Goal: Information Seeking & Learning: Understand process/instructions

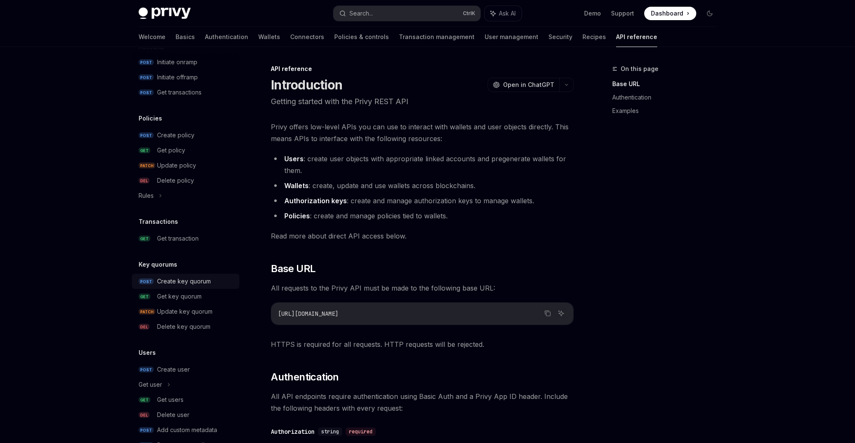
scroll to position [344, 0]
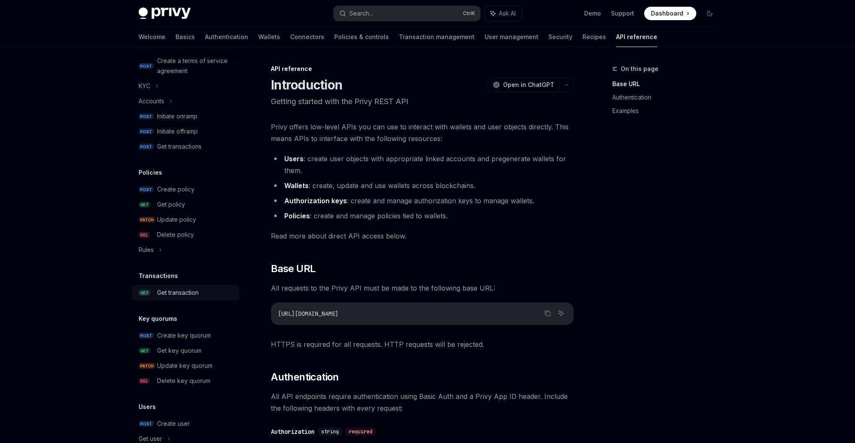
click at [165, 296] on div "Get transaction" at bounding box center [178, 293] width 42 height 10
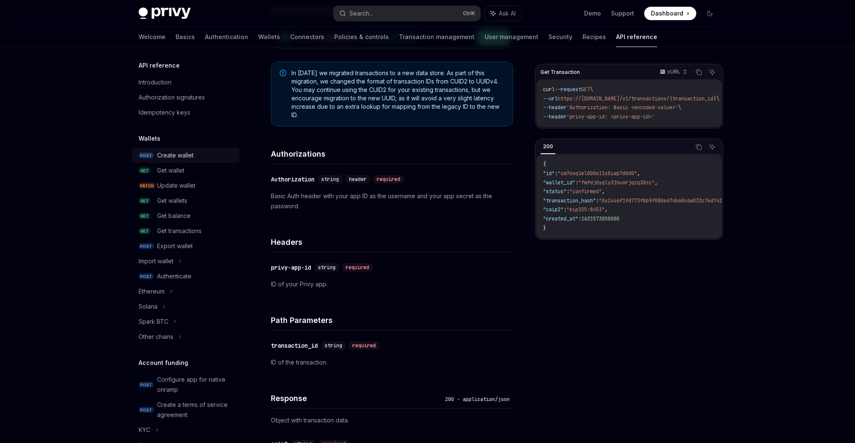
click at [175, 158] on div "Create wallet" at bounding box center [175, 155] width 37 height 10
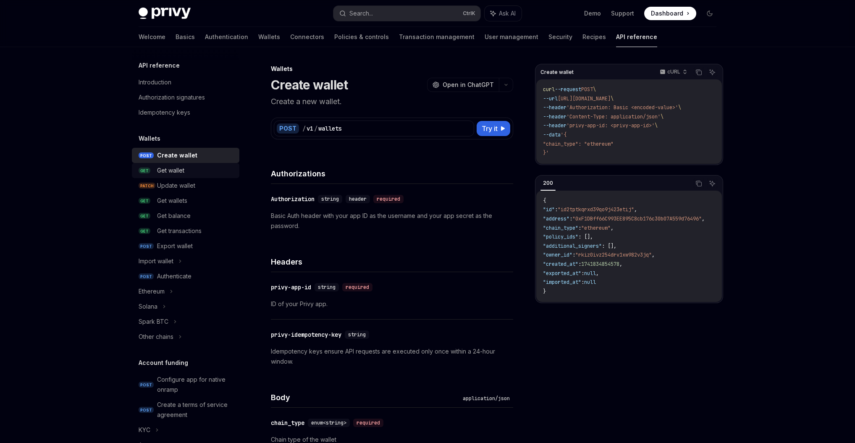
click at [165, 174] on div "Get wallet" at bounding box center [170, 170] width 27 height 10
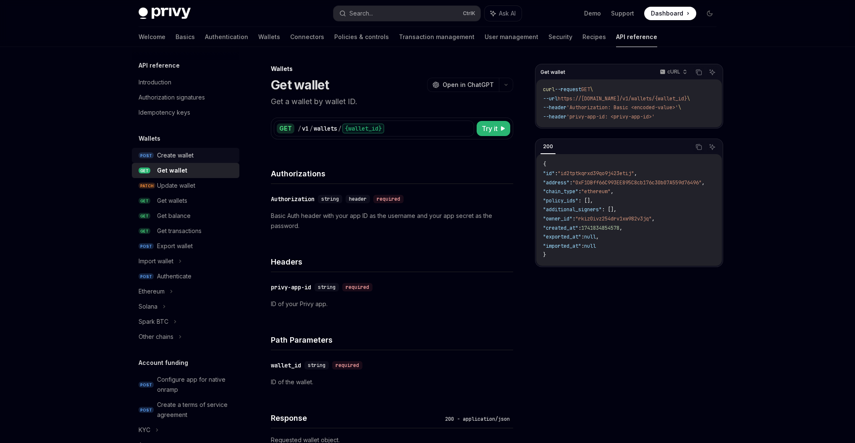
click at [172, 157] on div "Create wallet" at bounding box center [175, 155] width 37 height 10
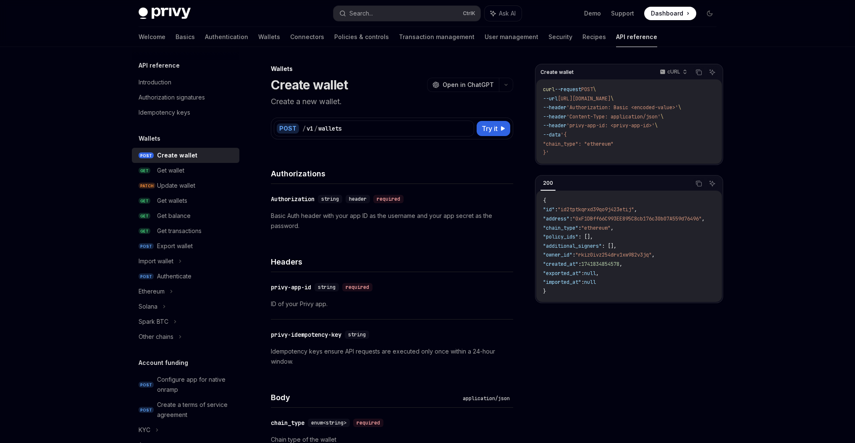
click at [568, 146] on span ""chain_type": "ethereum"" at bounding box center [578, 144] width 71 height 7
copy span "chain_type"
click at [594, 151] on code "curl --request POST \ --url [URL][DOMAIN_NAME] \ --header 'Authorization: Basic…" at bounding box center [629, 121] width 172 height 73
click at [568, 143] on span ""chain_type": "ethereum"" at bounding box center [578, 144] width 71 height 7
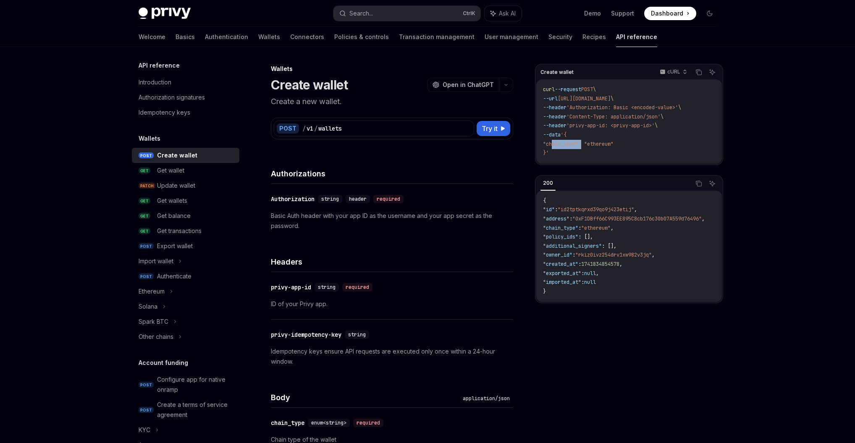
click at [568, 143] on span ""chain_type": "ethereum"" at bounding box center [578, 144] width 71 height 7
copy span "chain_type"
click at [186, 171] on div "Get wallet" at bounding box center [195, 170] width 77 height 10
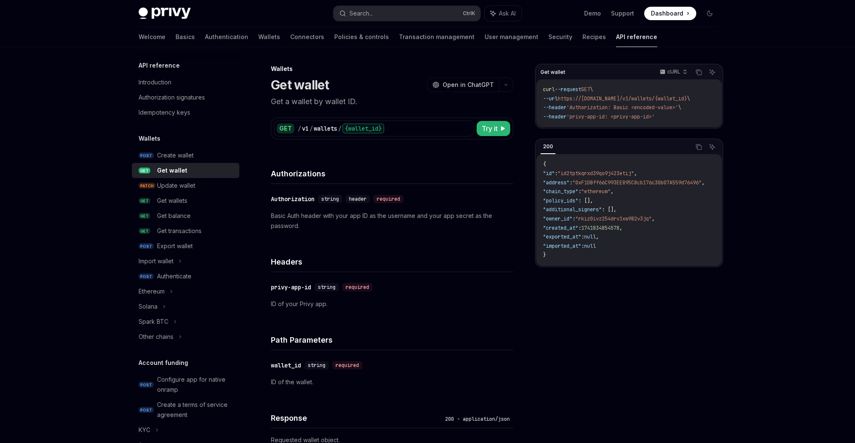
click at [681, 99] on span "https://[DOMAIN_NAME]/v1/wallets/{wallet_id}" at bounding box center [622, 98] width 129 height 7
copy span "wallet_id"
click at [153, 187] on span "PATCH" at bounding box center [147, 186] width 17 height 6
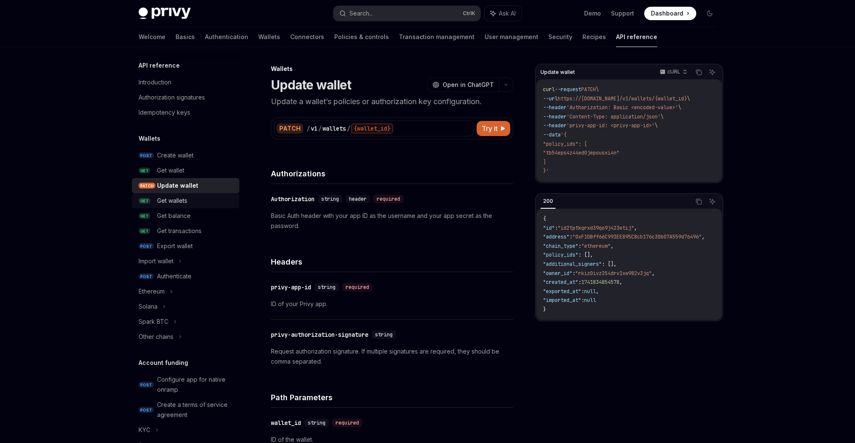
click at [179, 202] on div "Get wallets" at bounding box center [172, 201] width 30 height 10
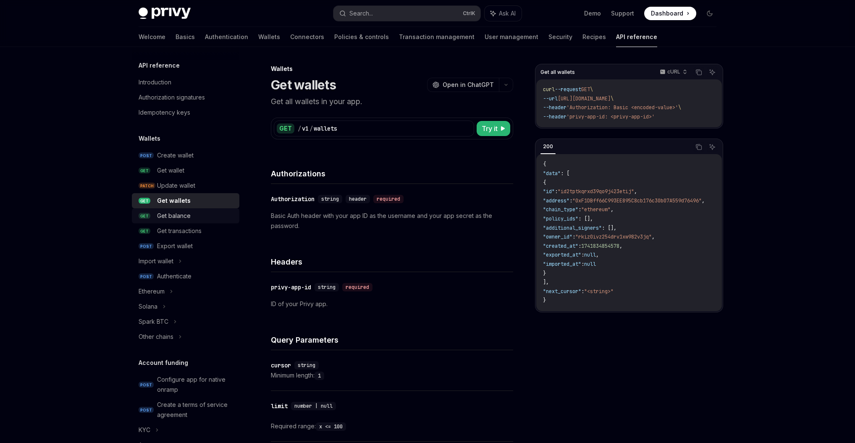
click at [183, 216] on div "Get balance" at bounding box center [174, 216] width 34 height 10
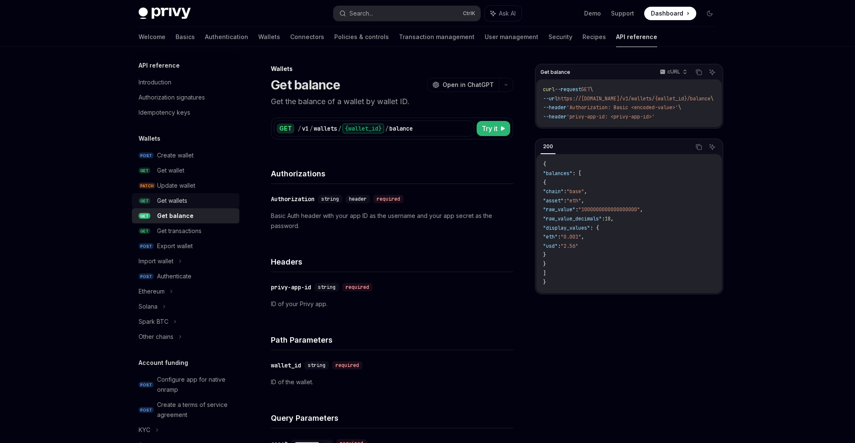
click at [188, 203] on div "Get wallets" at bounding box center [195, 201] width 77 height 10
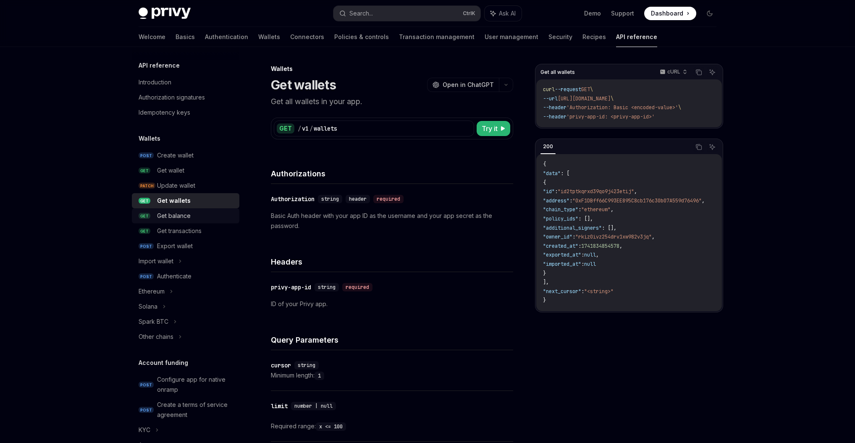
click at [176, 219] on div "Get balance" at bounding box center [174, 216] width 34 height 10
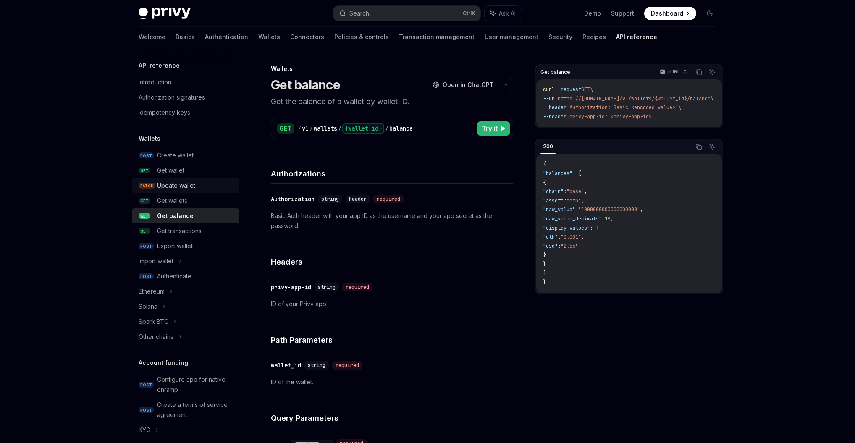
click at [189, 184] on div "Update wallet" at bounding box center [176, 186] width 38 height 10
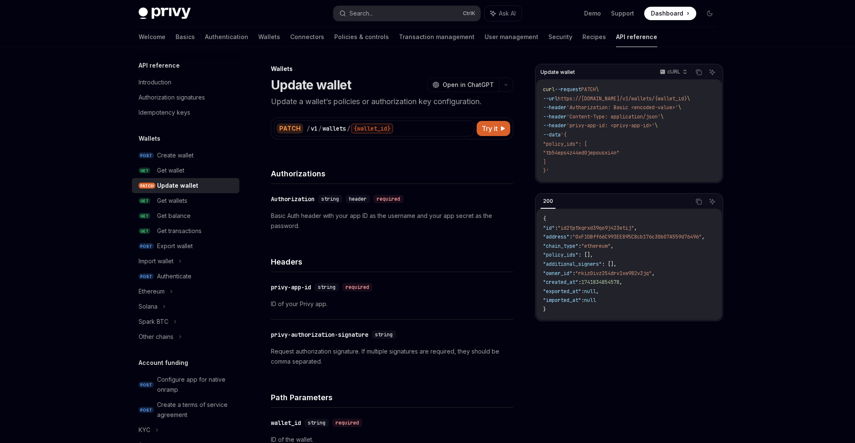
drag, startPoint x: 554, startPoint y: 160, endPoint x: 546, endPoint y: 146, distance: 16.6
click at [546, 146] on code "curl --request PATCH \ --url https://[DOMAIN_NAME]/v1/wallets/{wallet_id} \ --h…" at bounding box center [629, 130] width 172 height 91
click at [576, 147] on span ""policy_ids": [" at bounding box center [565, 144] width 44 height 7
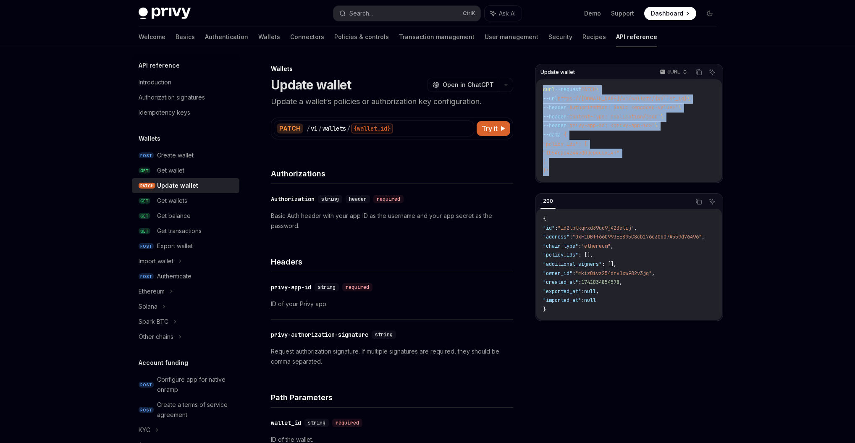
drag, startPoint x: 551, startPoint y: 171, endPoint x: 533, endPoint y: 84, distance: 89.2
click at [630, 144] on code "curl --request PATCH \ --url https://[DOMAIN_NAME]/v1/wallets/{wallet_id} \ --h…" at bounding box center [629, 130] width 172 height 91
click at [629, 157] on code "curl --request PATCH \ --url https://[DOMAIN_NAME]/v1/wallets/{wallet_id} \ --h…" at bounding box center [629, 130] width 172 height 91
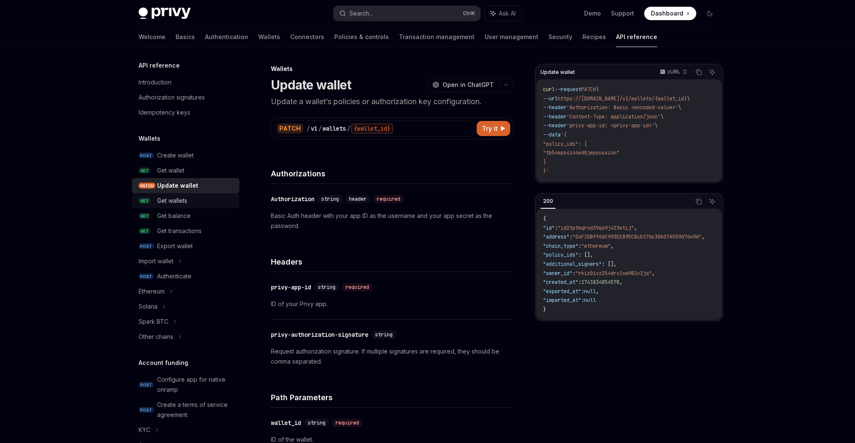
click at [168, 202] on div "Get wallets" at bounding box center [172, 201] width 30 height 10
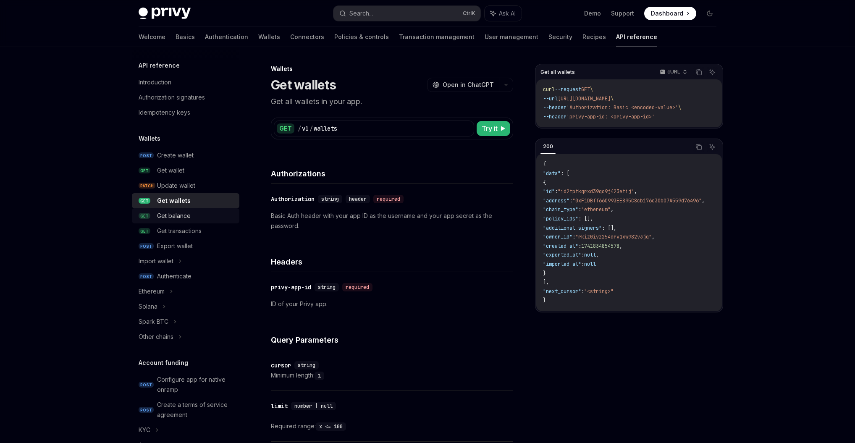
click at [179, 214] on div "Get balance" at bounding box center [174, 216] width 34 height 10
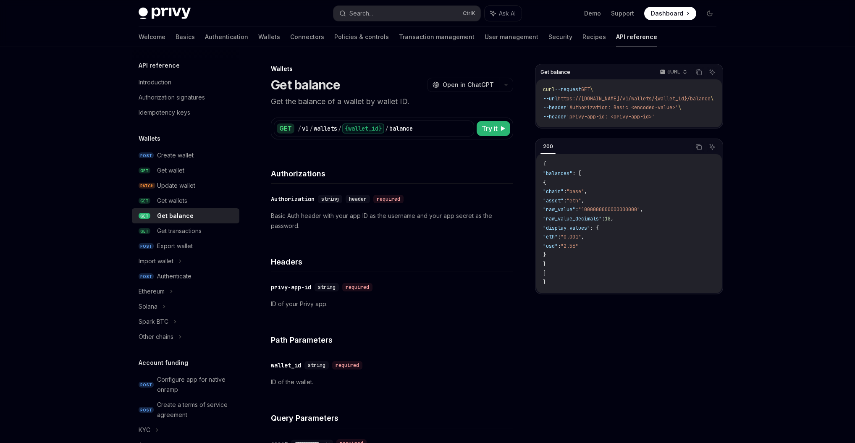
click at [675, 96] on span "https://[DOMAIN_NAME]/v1/wallets/{wallet_id}/balance" at bounding box center [634, 98] width 153 height 7
copy span "wallet_id"
click at [170, 249] on div "Export wallet" at bounding box center [175, 246] width 36 height 10
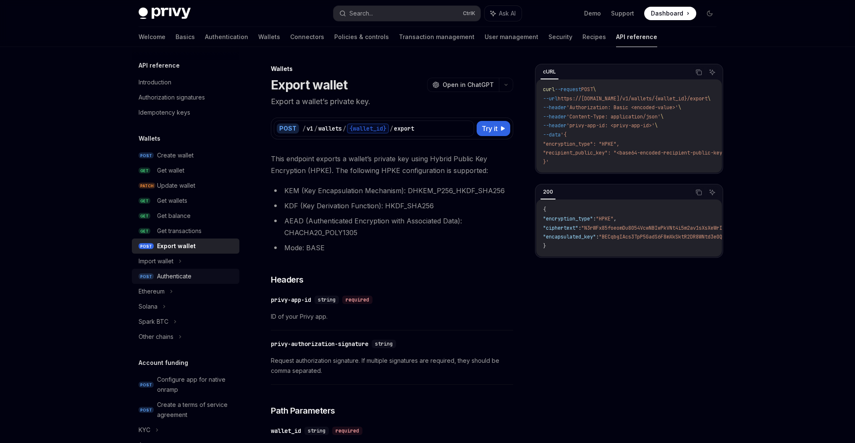
click at [205, 274] on div "Authenticate" at bounding box center [195, 276] width 77 height 10
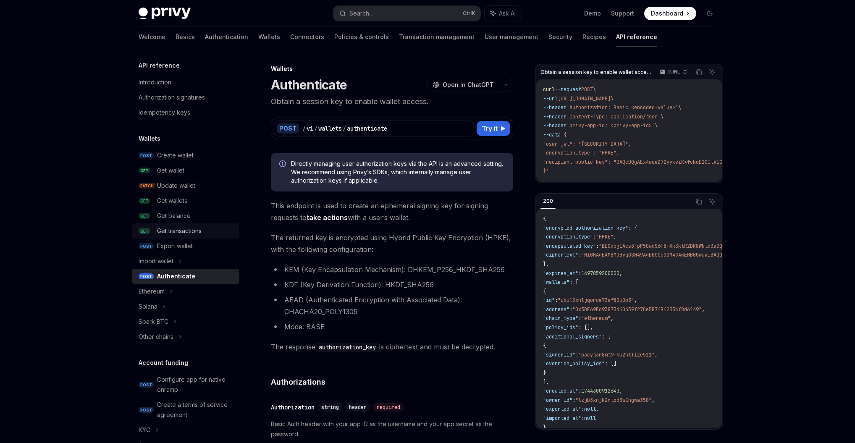
click at [191, 231] on div "Get transactions" at bounding box center [179, 231] width 45 height 10
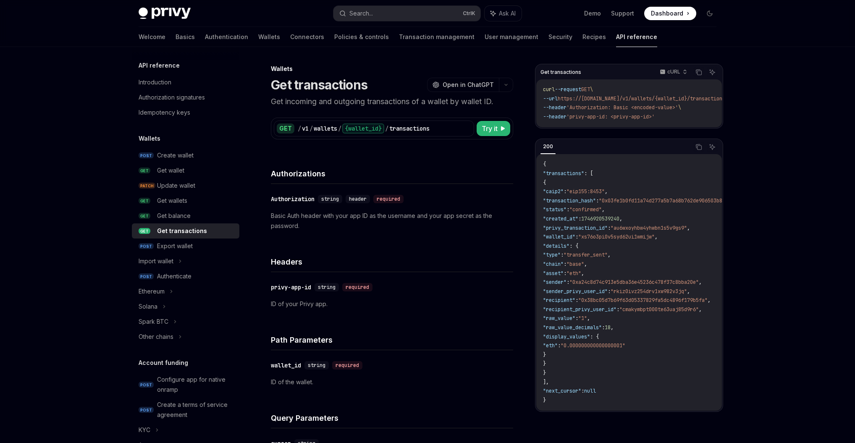
click at [194, 233] on div "Get transactions" at bounding box center [182, 231] width 50 height 10
click at [707, 96] on span "https://[DOMAIN_NAME]/v1/wallets/{wallet_id}/transactions" at bounding box center [642, 98] width 168 height 7
copy span "transactions"
click at [207, 244] on div "Export wallet" at bounding box center [195, 246] width 77 height 10
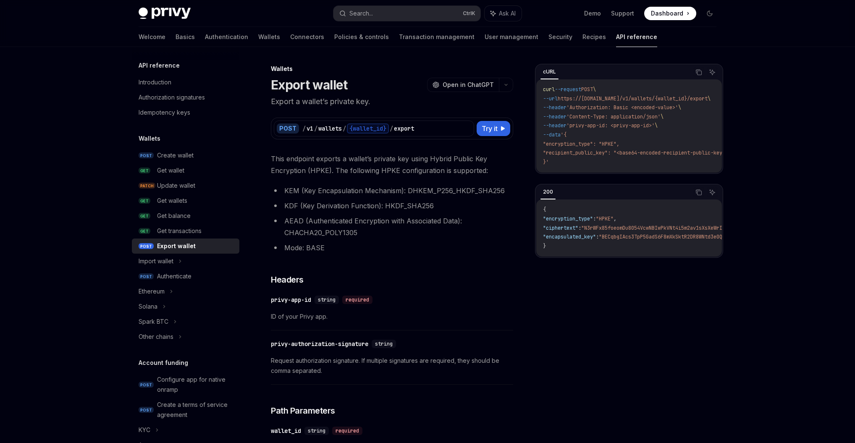
type textarea "*"
